Goal: Download file/media

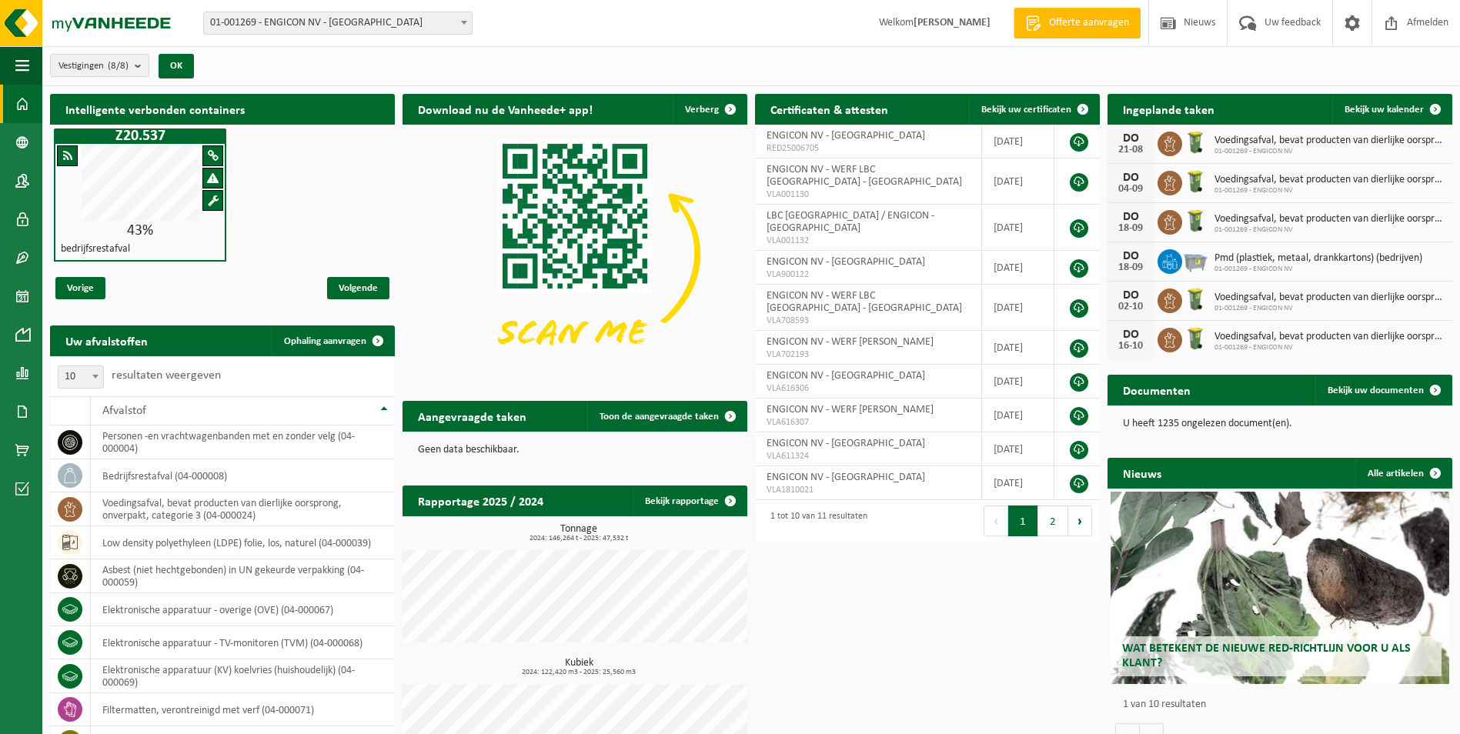
click at [9, 103] on link "Dashboard" at bounding box center [21, 104] width 42 height 38
click at [23, 403] on span at bounding box center [22, 411] width 14 height 38
click at [109, 403] on span "Facturen" at bounding box center [109, 411] width 41 height 29
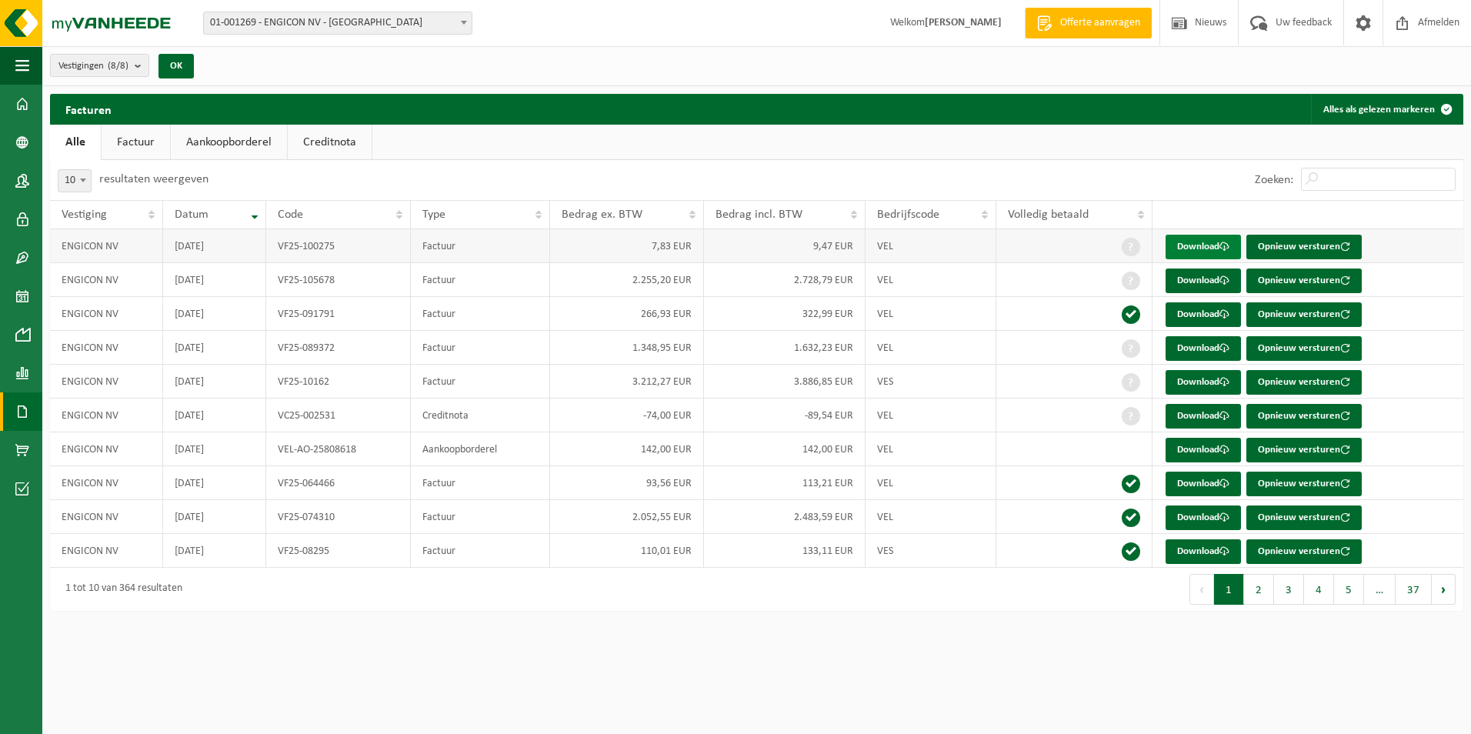
click at [1191, 236] on link "Download" at bounding box center [1203, 247] width 75 height 25
click at [1206, 283] on link "Download" at bounding box center [1203, 281] width 75 height 25
click at [1196, 305] on link "Download" at bounding box center [1203, 314] width 75 height 25
